Goal: Task Accomplishment & Management: Manage account settings

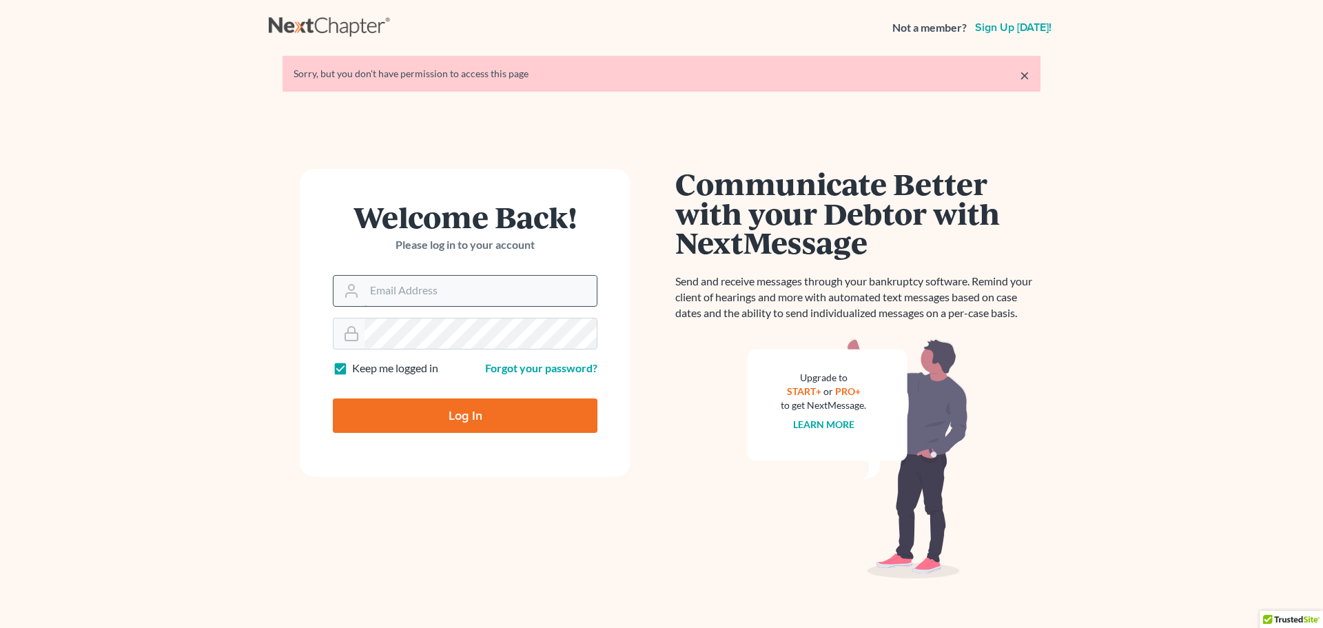
click at [434, 287] on input "Email Address" at bounding box center [481, 291] width 232 height 30
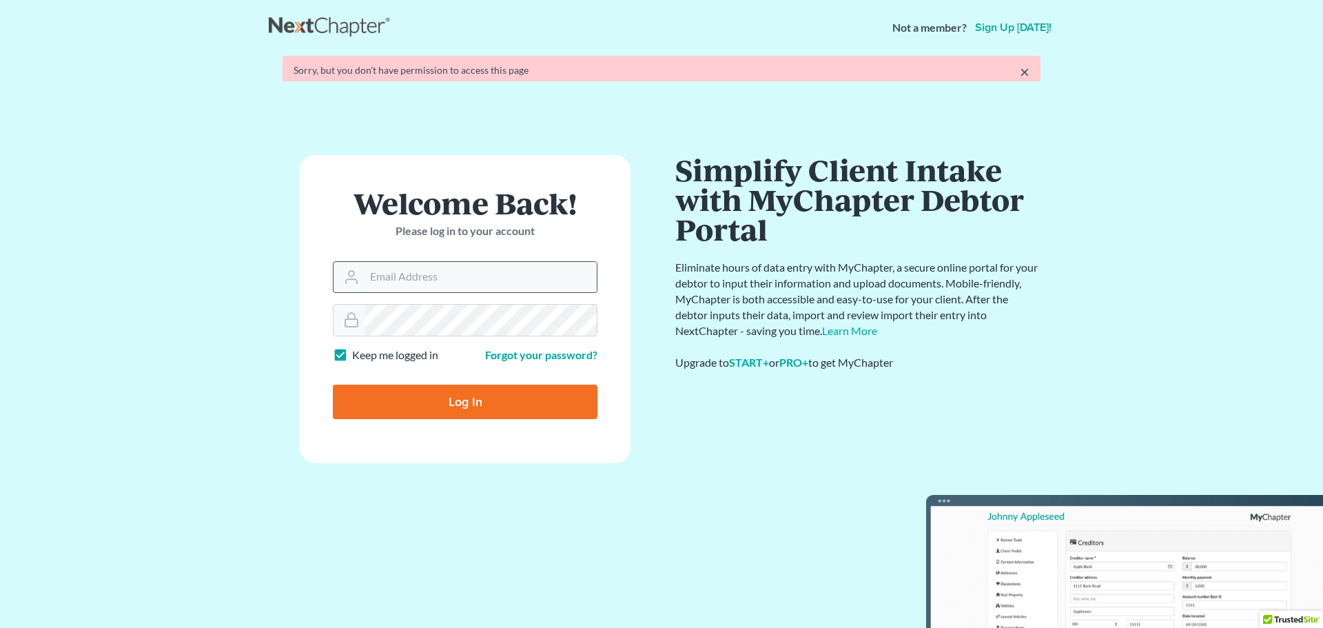
type input "jsteele@condontobin.com"
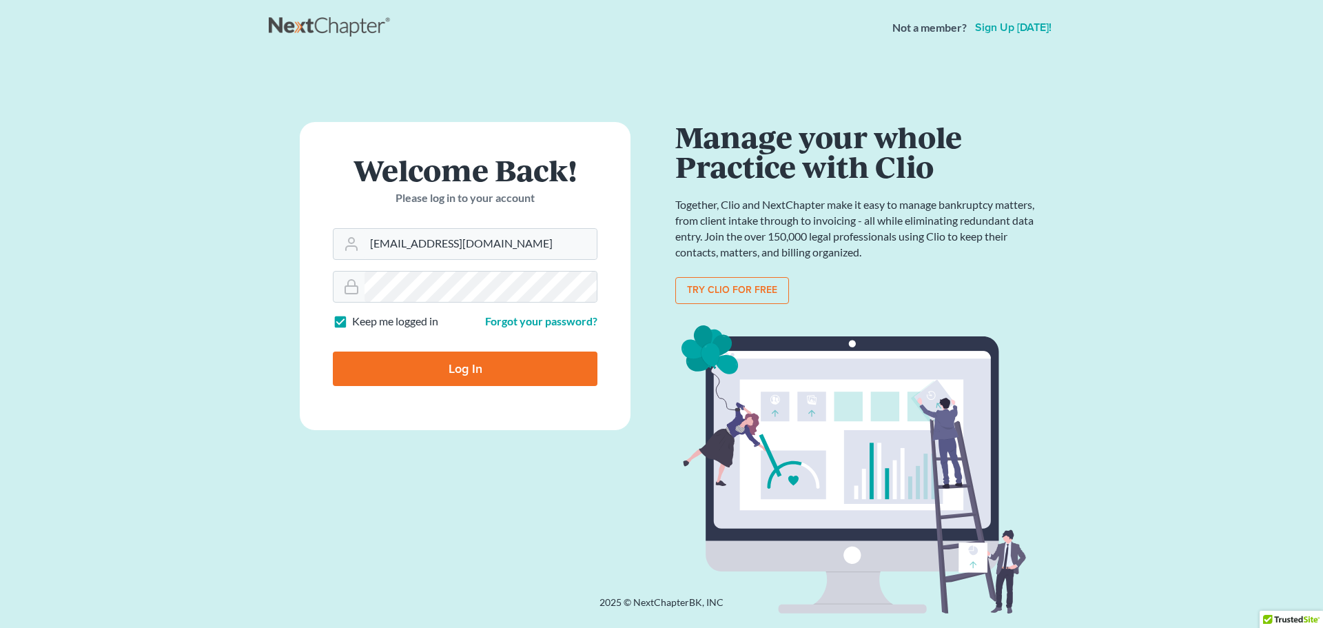
click at [430, 367] on input "Log In" at bounding box center [465, 369] width 265 height 34
type input "Thinking..."
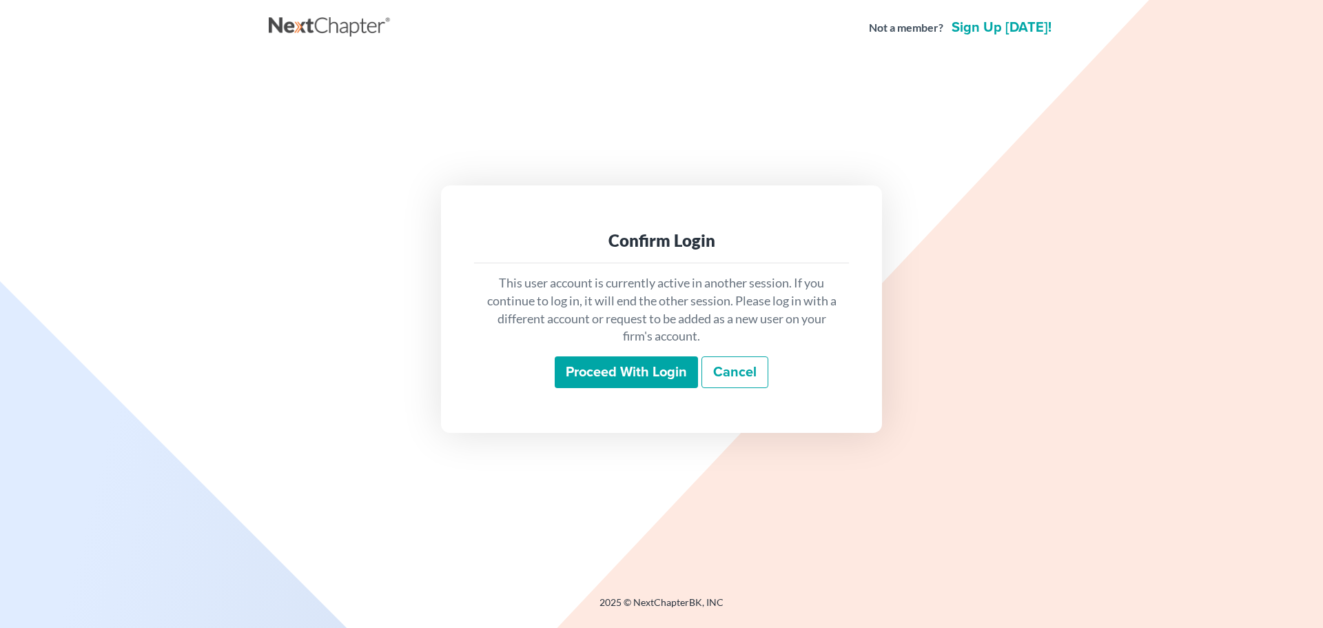
click at [645, 374] on input "Proceed with login" at bounding box center [626, 372] width 143 height 32
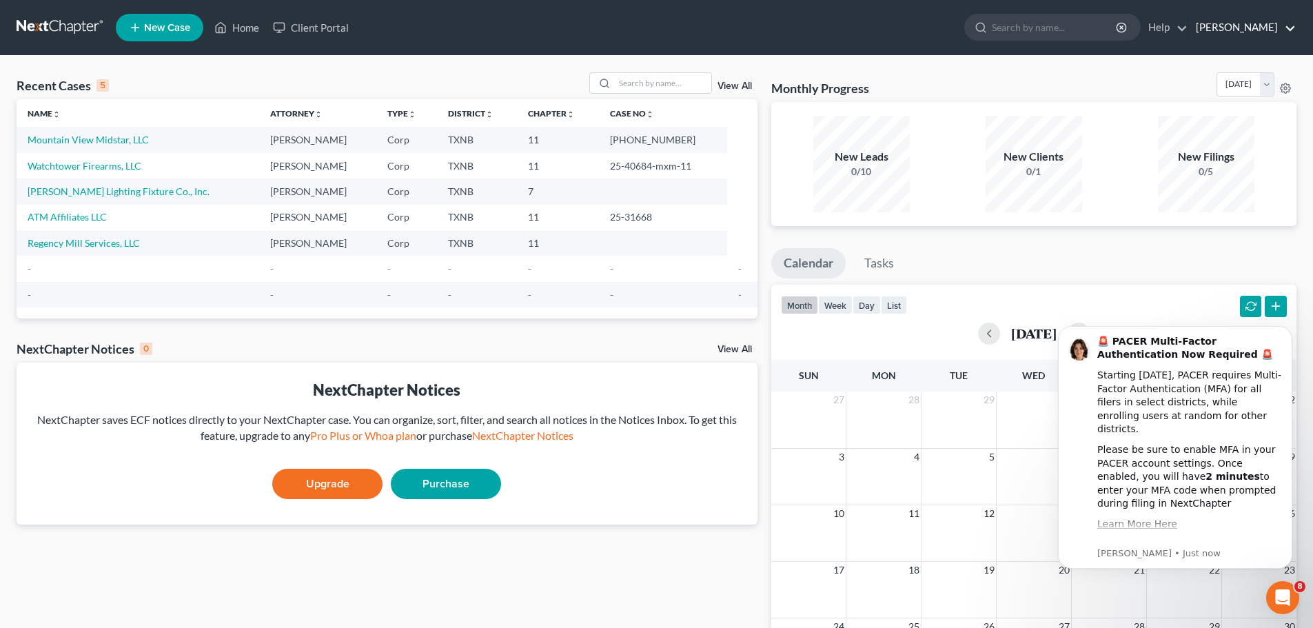
click at [1288, 24] on link "Condon Tobin" at bounding box center [1242, 27] width 107 height 25
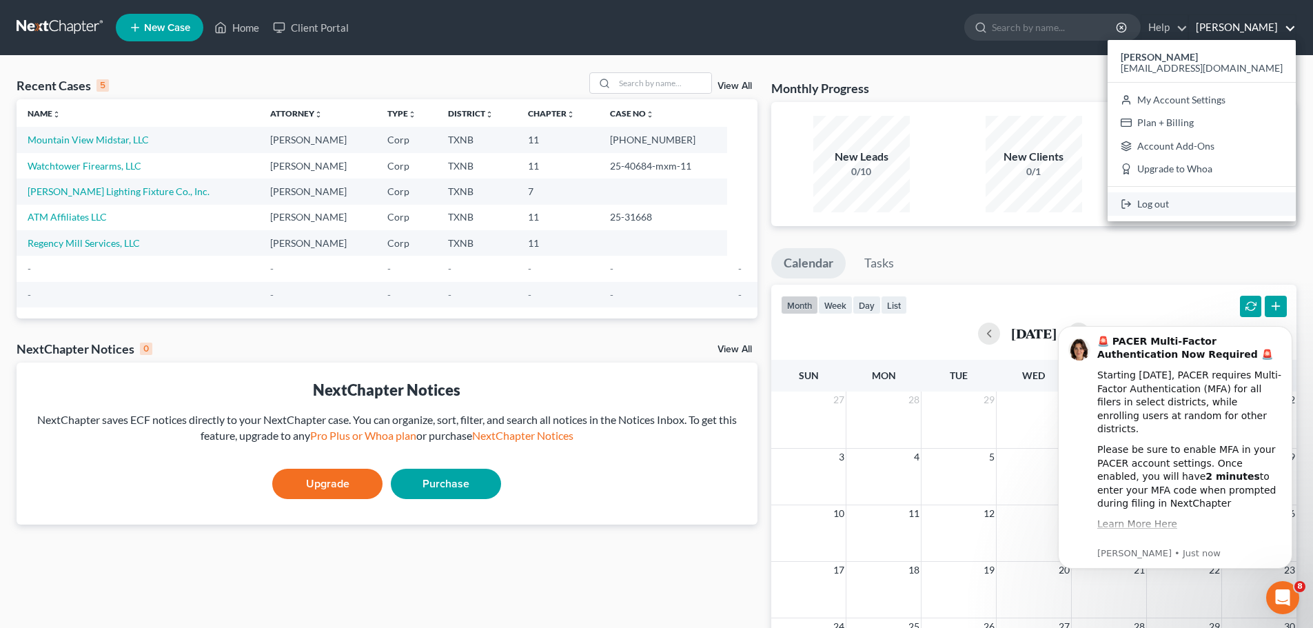
click at [1216, 200] on link "Log out" at bounding box center [1202, 203] width 188 height 23
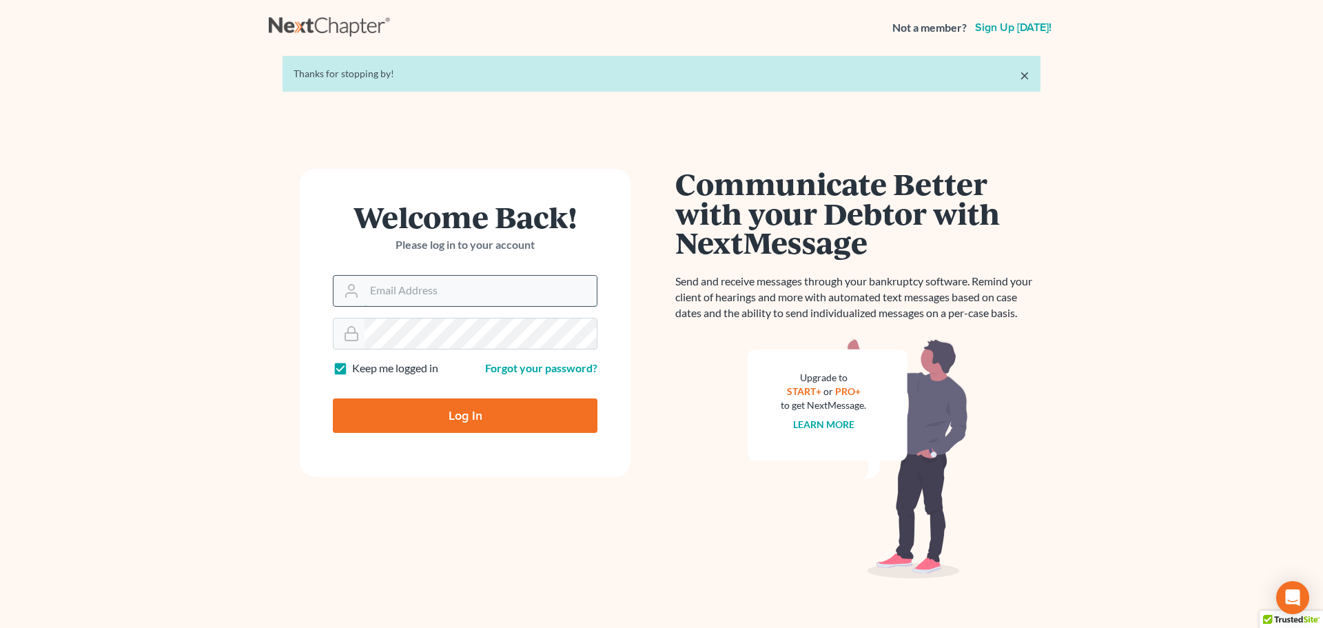
click at [445, 282] on input "Email Address" at bounding box center [481, 291] width 232 height 30
paste input "[EMAIL_ADDRESS][DOMAIN_NAME]"
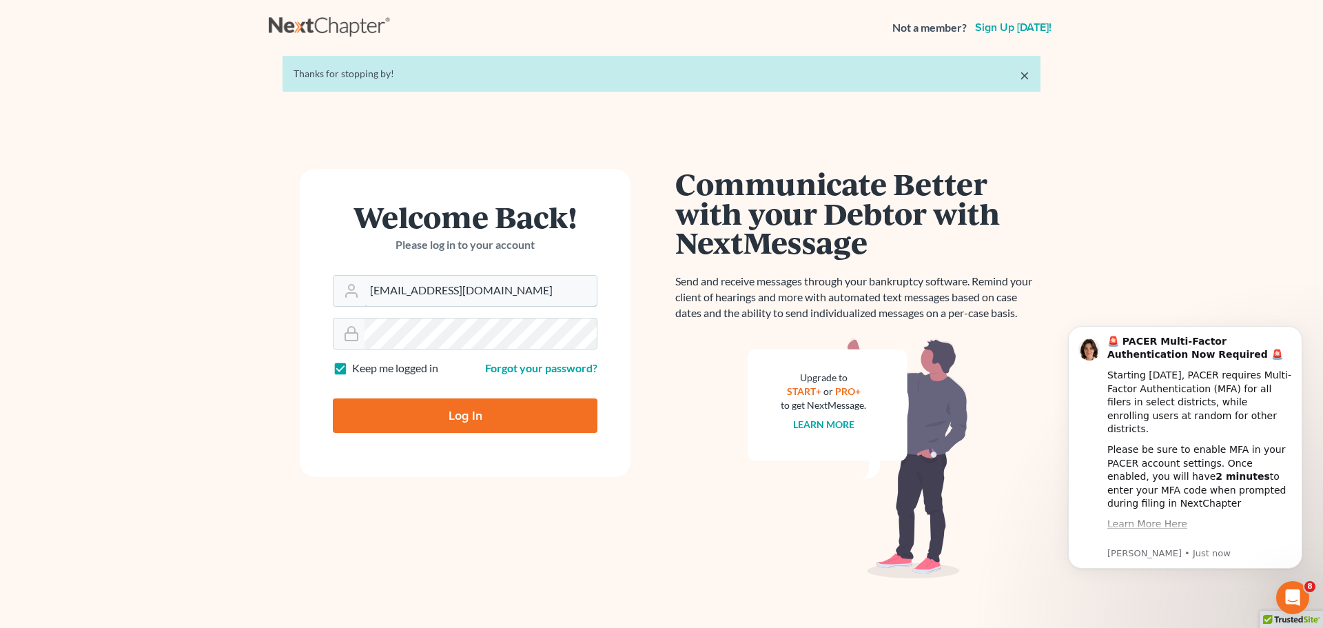
type input "[EMAIL_ADDRESS][DOMAIN_NAME]"
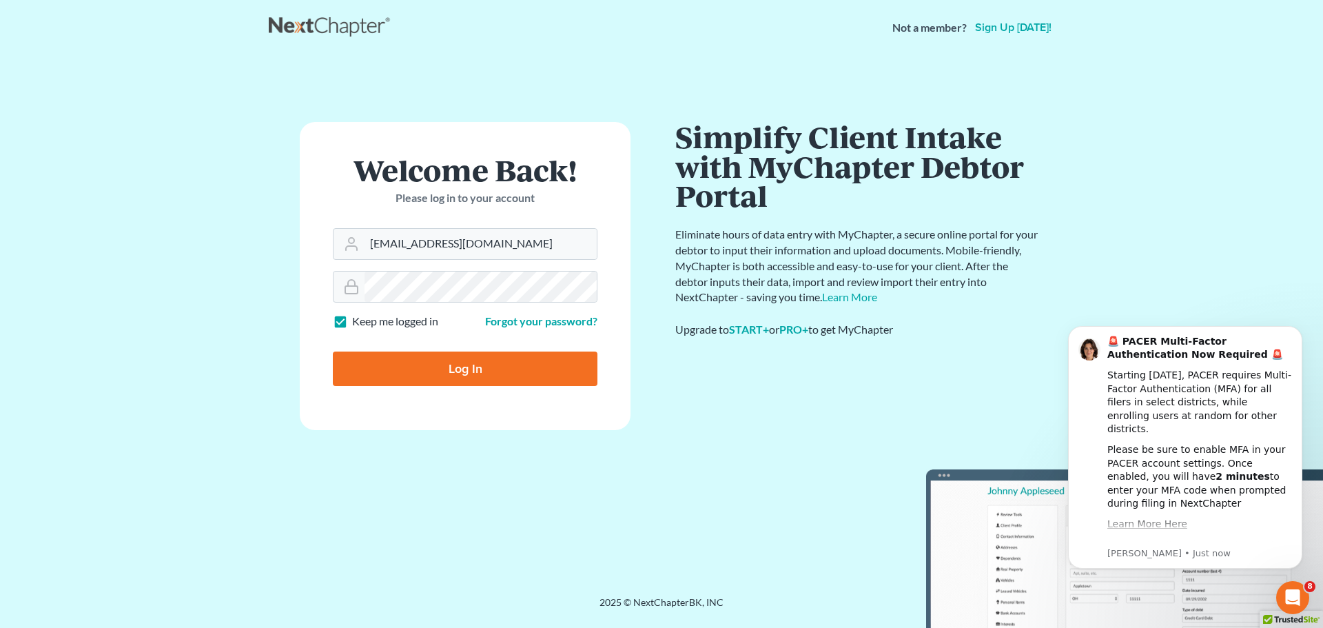
click at [443, 361] on input "Log In" at bounding box center [465, 369] width 265 height 34
type input "Thinking..."
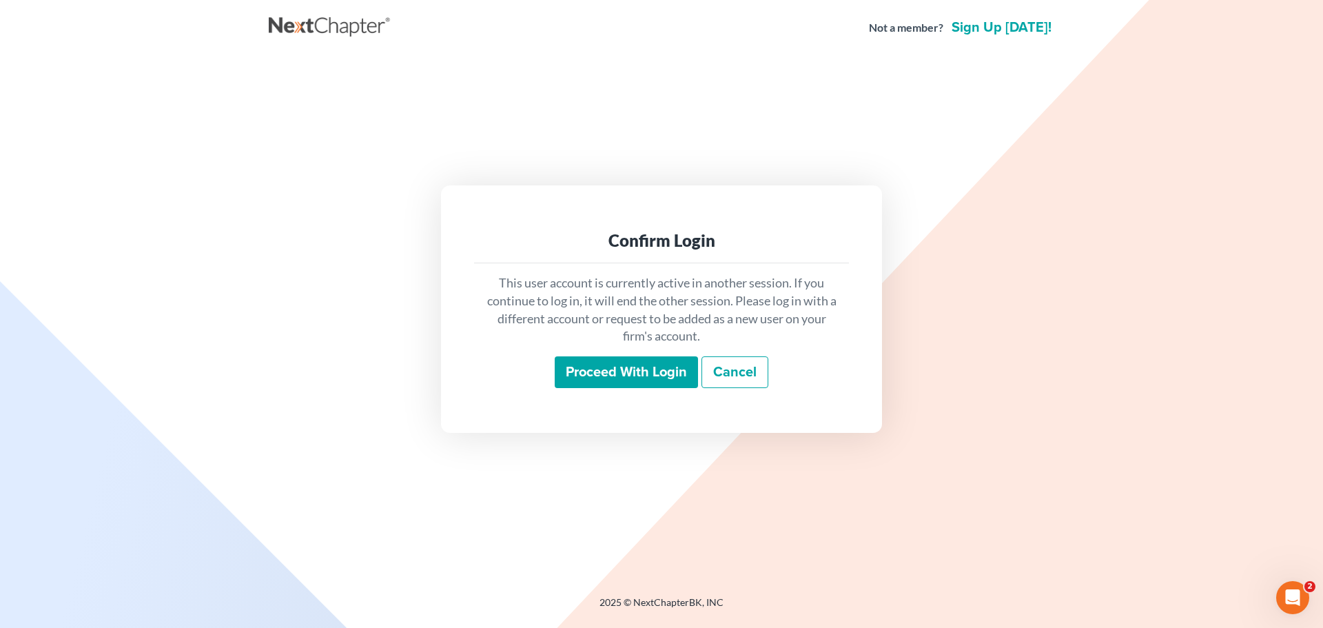
click at [627, 375] on input "Proceed with login" at bounding box center [626, 372] width 143 height 32
